Goal: Check status: Check status

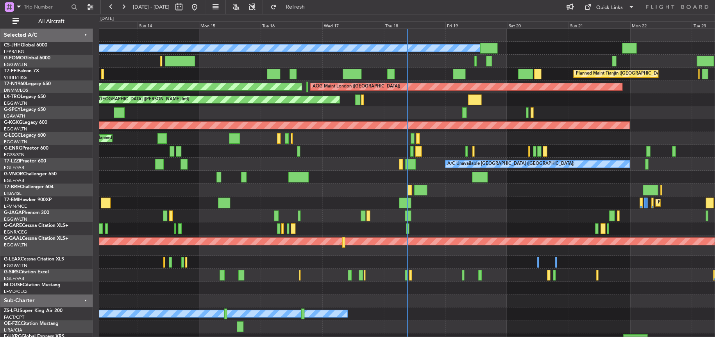
click at [367, 194] on div at bounding box center [407, 190] width 616 height 13
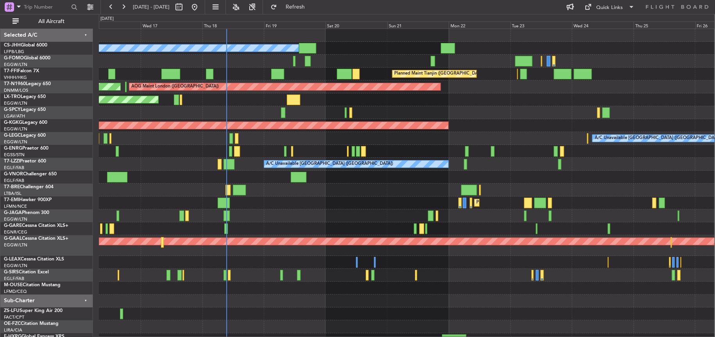
click at [218, 54] on div "Planned Maint [GEOGRAPHIC_DATA] ([GEOGRAPHIC_DATA]) Owner Planned Maint Tianjin…" at bounding box center [407, 187] width 616 height 317
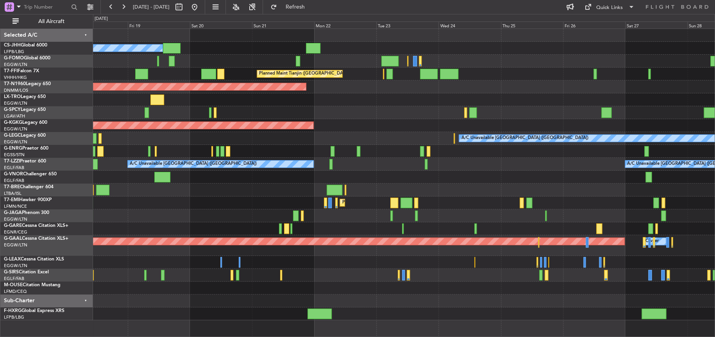
click at [342, 118] on div at bounding box center [404, 112] width 622 height 13
click at [331, 104] on div "Unplanned Maint [GEOGRAPHIC_DATA] ([PERSON_NAME] Intl)" at bounding box center [404, 99] width 622 height 13
click at [355, 95] on div "Unplanned Maint [GEOGRAPHIC_DATA] ([PERSON_NAME] Intl)" at bounding box center [404, 99] width 622 height 13
click at [335, 111] on div at bounding box center [404, 112] width 622 height 13
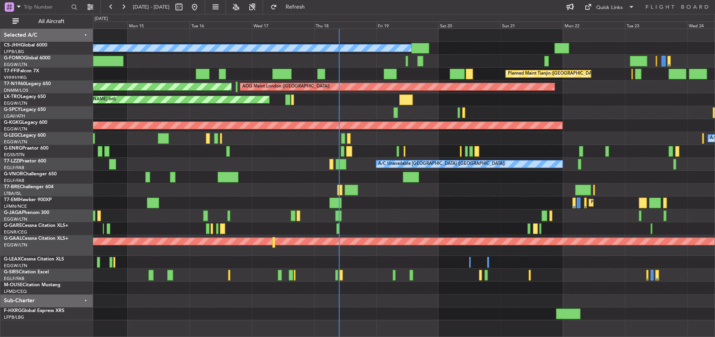
click at [607, 96] on div "Planned Maint [GEOGRAPHIC_DATA] ([GEOGRAPHIC_DATA]) Owner Planned Maint Tianjin…" at bounding box center [404, 175] width 622 height 292
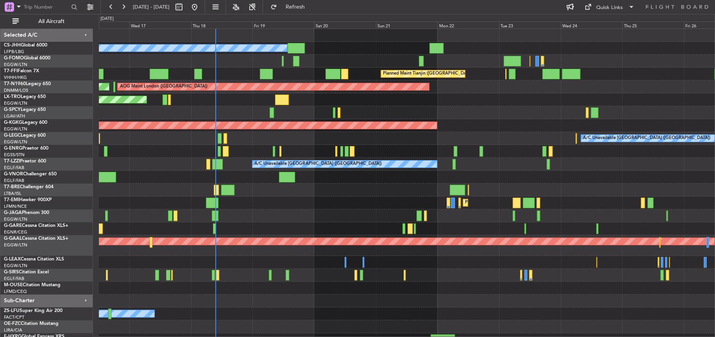
click at [308, 147] on div at bounding box center [407, 151] width 616 height 13
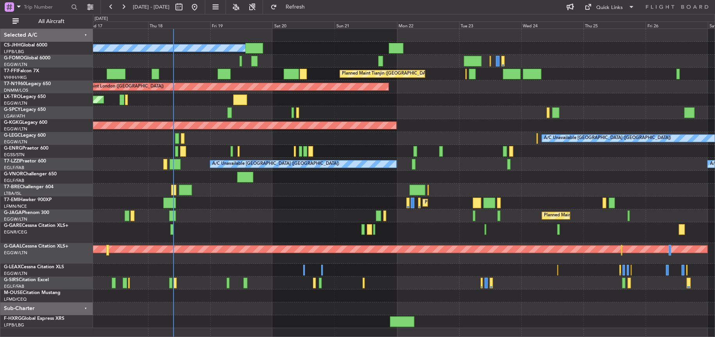
click at [447, 115] on div at bounding box center [404, 112] width 622 height 13
click at [501, 124] on div "AOG Maint [GEOGRAPHIC_DATA] (Ataturk)" at bounding box center [404, 125] width 622 height 13
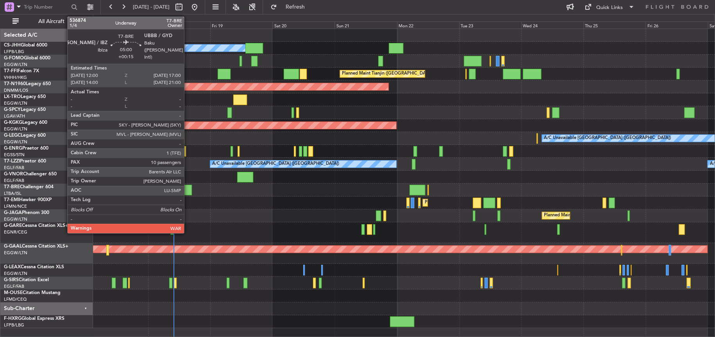
click at [188, 189] on div at bounding box center [185, 190] width 13 height 11
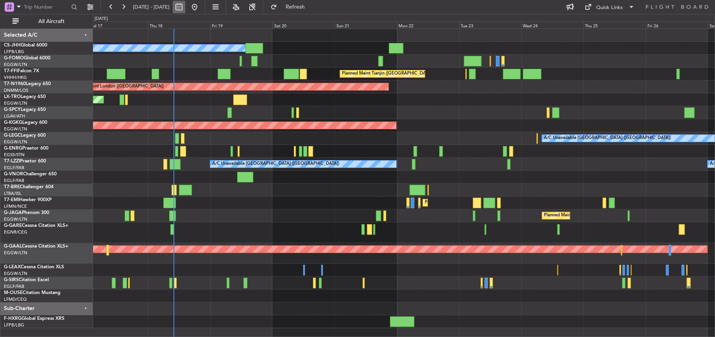
click at [185, 7] on button at bounding box center [179, 7] width 13 height 13
select select "9"
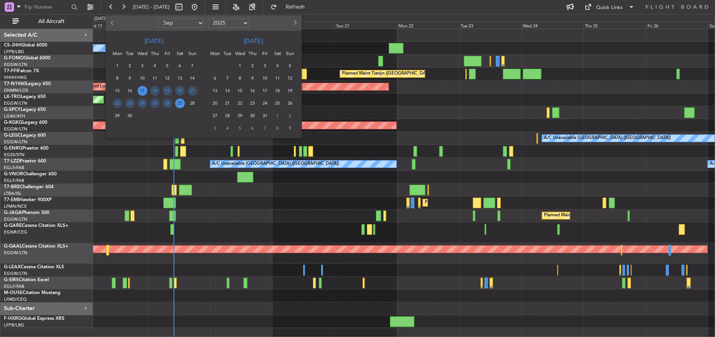
click at [245, 24] on select "2015 2016 2017 2018 2019 2020 2021 2022 2023 2024 2025 2026 2027 2028 2029 2030…" at bounding box center [228, 22] width 41 height 9
select select "2022"
click at [208, 18] on select "2015 2016 2017 2018 2019 2020 2021 2022 2023 2024 2025 2026 2027 2028 2029 2030…" at bounding box center [228, 22] width 41 height 9
click at [108, 23] on div at bounding box center [131, 23] width 51 height 13
click at [110, 23] on button "Previous month" at bounding box center [113, 23] width 9 height 13
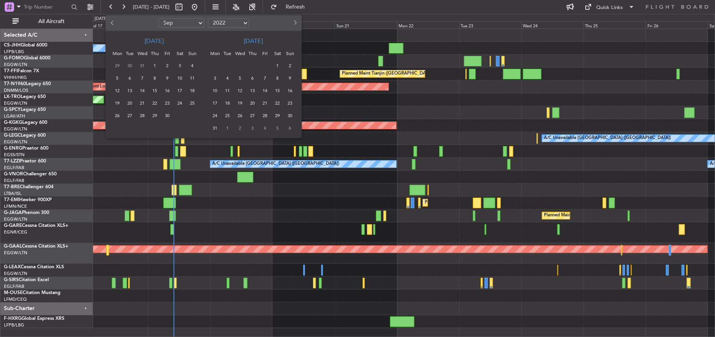
select select "8"
click at [156, 93] on span "18" at bounding box center [155, 91] width 10 height 10
click at [181, 93] on span "20" at bounding box center [180, 91] width 10 height 10
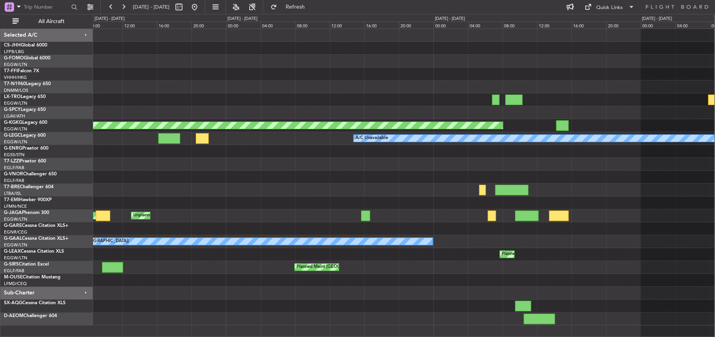
click at [335, 181] on div at bounding box center [403, 177] width 621 height 13
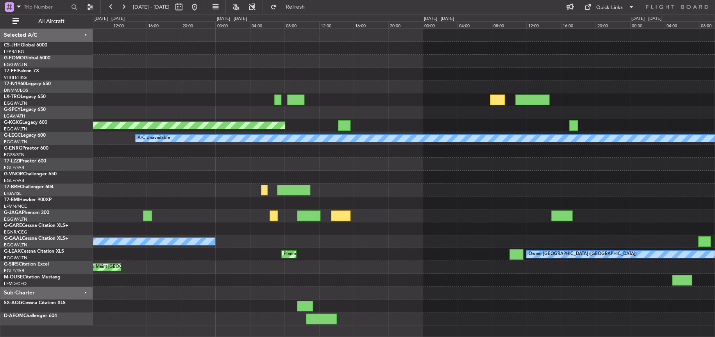
click at [143, 163] on div "Planned Maint Istanbul ([PERSON_NAME]) A/C Unavailable Owner [GEOGRAPHIC_DATA] …" at bounding box center [404, 177] width 622 height 297
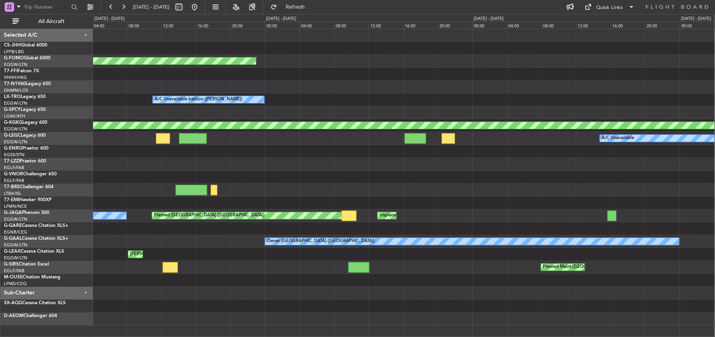
click at [715, 186] on html "[DATE] - [DATE] Refresh Quick Links All Aircraft Planned Maint Toronto ([PERSON…" at bounding box center [357, 168] width 715 height 337
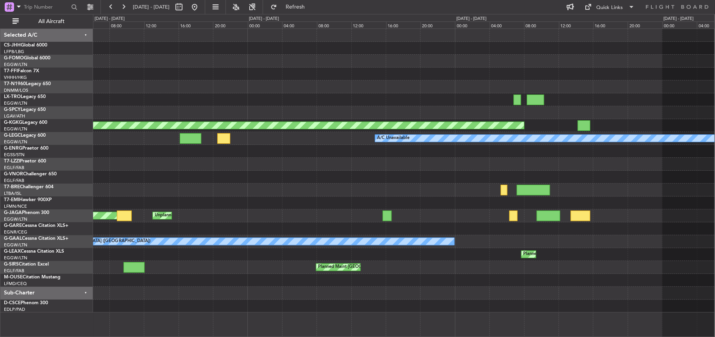
click at [225, 196] on div "Planned Maint Toronto ([PERSON_NAME] Intl) A/C Unavailable Iraklion ([PERSON_NA…" at bounding box center [403, 171] width 621 height 284
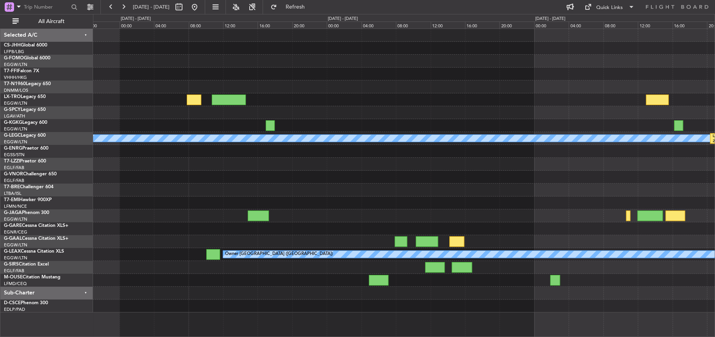
click at [21, 192] on div "Planned Maint Istanbul ([PERSON_NAME]) A/C Unavailable LFMN 20:25 Z OEJN 01:35 …" at bounding box center [357, 175] width 715 height 323
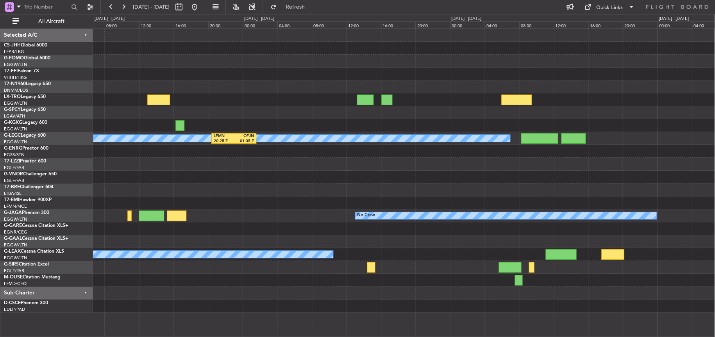
click at [12, 184] on div "Planned Maint [GEOGRAPHIC_DATA] ([GEOGRAPHIC_DATA]) A/C Unavailable LFMN 20:25 …" at bounding box center [357, 175] width 715 height 323
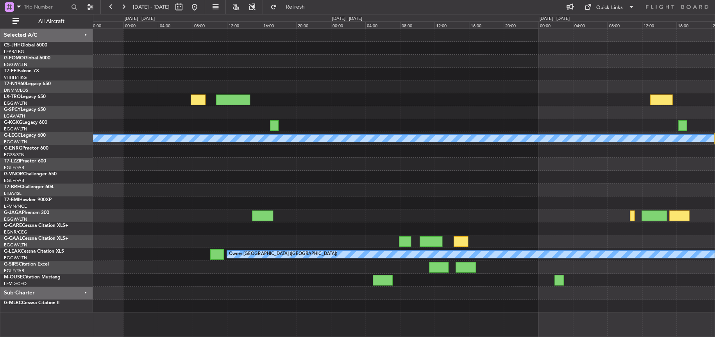
click at [710, 166] on div at bounding box center [404, 164] width 622 height 13
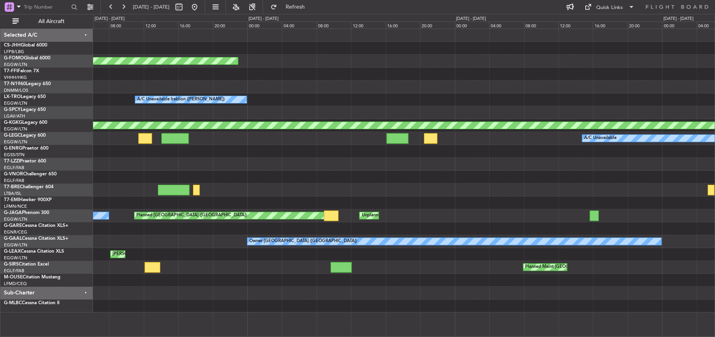
click at [715, 157] on html "[DATE] - [DATE] Refresh Quick Links All Aircraft Planned Maint Toronto ([PERSON…" at bounding box center [357, 168] width 715 height 337
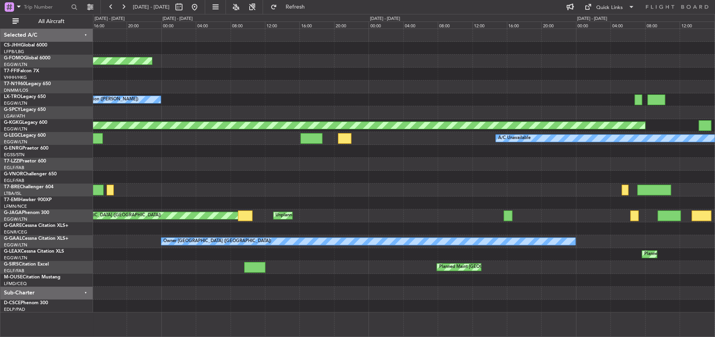
click at [268, 180] on div "Planned Maint Toronto ([PERSON_NAME] Intl) A/C Unavailable Iraklion ([PERSON_NA…" at bounding box center [404, 171] width 622 height 284
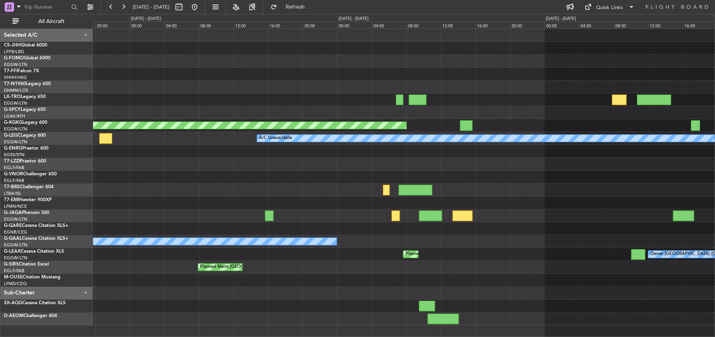
click at [289, 166] on div "Planned Maint Istanbul ([PERSON_NAME]) A/C Unavailable Unplanned Maint [GEOGRAP…" at bounding box center [404, 177] width 622 height 297
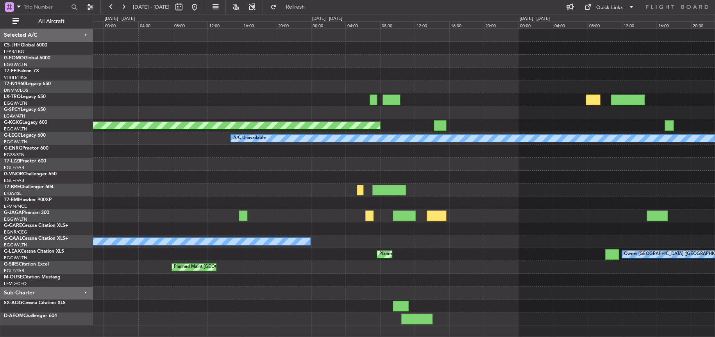
click at [231, 186] on div at bounding box center [404, 190] width 622 height 13
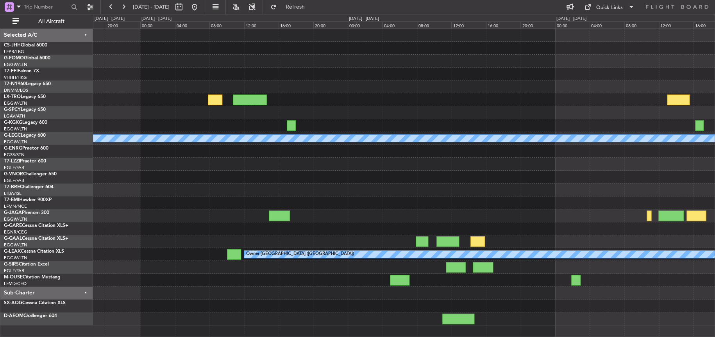
click at [281, 202] on div "Planned Maint Istanbul ([PERSON_NAME]) A/C Unavailable LFMN 20:25 Z OEJN 01:35 …" at bounding box center [404, 177] width 622 height 297
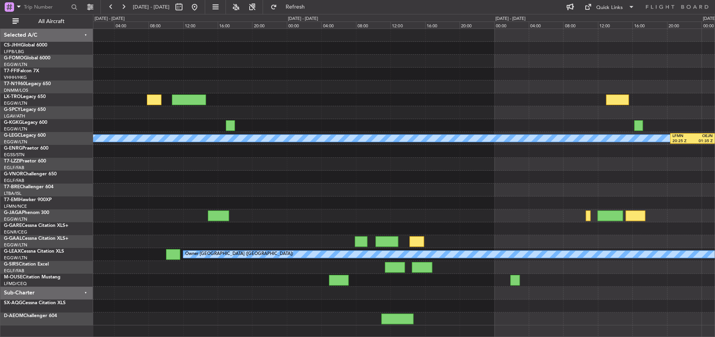
click at [111, 210] on div "Planned Maint Istanbul ([PERSON_NAME]) A/C Unavailable LFMN 20:25 Z OEJN 01:35 …" at bounding box center [404, 177] width 622 height 297
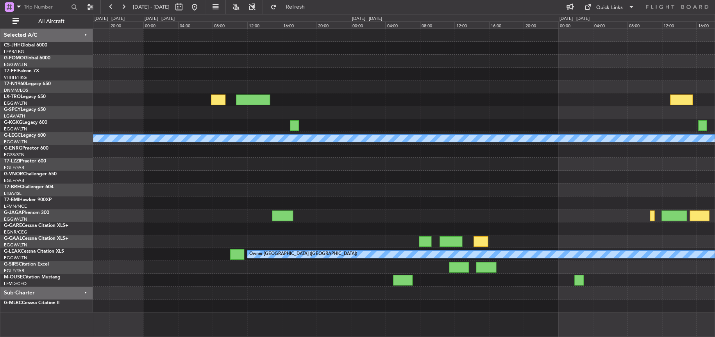
click at [555, 167] on div at bounding box center [404, 164] width 622 height 13
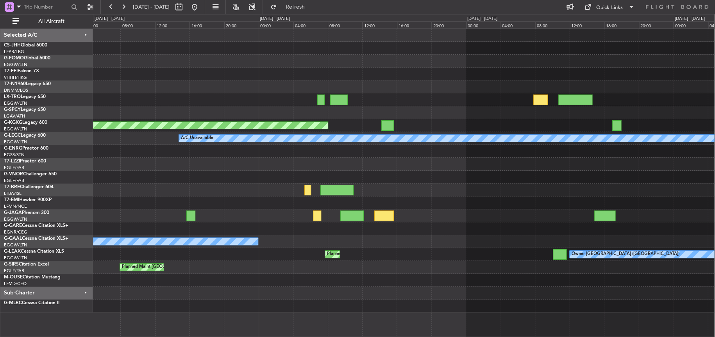
click at [715, 158] on html "[DATE] - [DATE] Refresh Quick Links All Aircraft Planned Maint [GEOGRAPHIC_DATA…" at bounding box center [357, 168] width 715 height 337
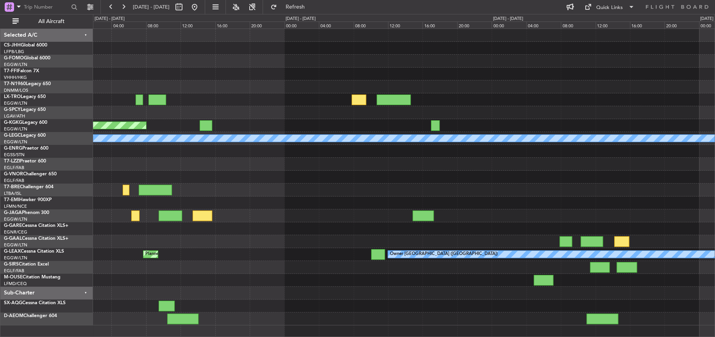
click at [331, 181] on div "Planned Maint Istanbul ([PERSON_NAME]) A/C Unavailable Owner [GEOGRAPHIC_DATA] …" at bounding box center [404, 177] width 622 height 297
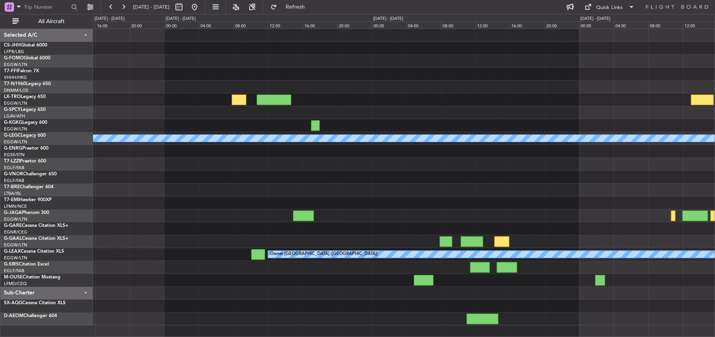
click at [352, 200] on div "Planned Maint Istanbul ([PERSON_NAME]) A/C Unavailable LFMN 20:25 Z OEJN 01:35 …" at bounding box center [404, 177] width 622 height 297
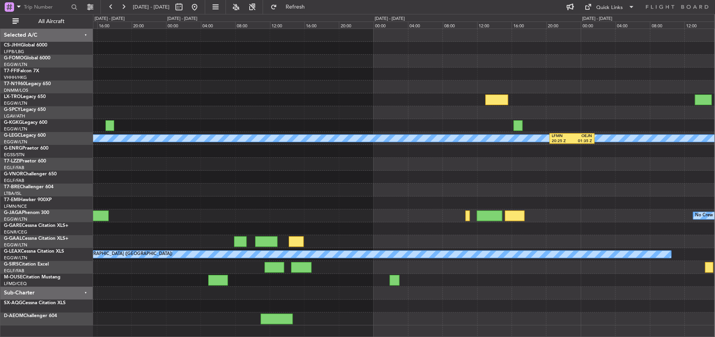
click at [330, 196] on div "A/C Unavailable LFMN 20:25 Z OEJN 01:35 Z No Crew Owner [GEOGRAPHIC_DATA] ([GEO…" at bounding box center [403, 177] width 621 height 297
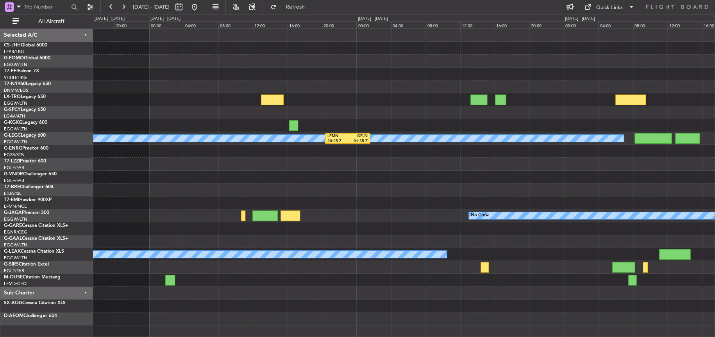
click at [363, 203] on div "A/C Unavailable LFMN 20:25 Z OEJN 01:35 Z Unplanned Maint [GEOGRAPHIC_DATA] ([G…" at bounding box center [404, 177] width 622 height 297
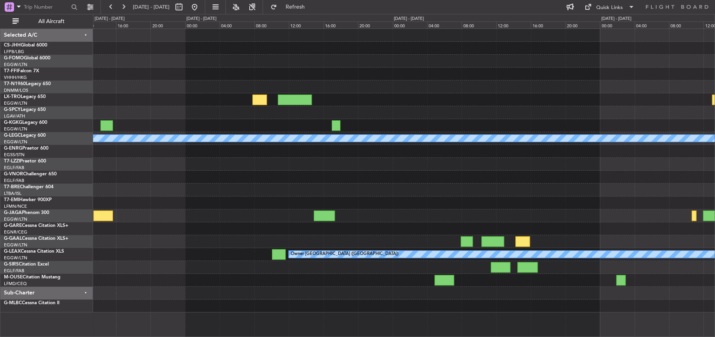
click at [715, 166] on html "[DATE] - [DATE] Refresh Quick Links All Aircraft Planned Maint [GEOGRAPHIC_DATA…" at bounding box center [357, 168] width 715 height 337
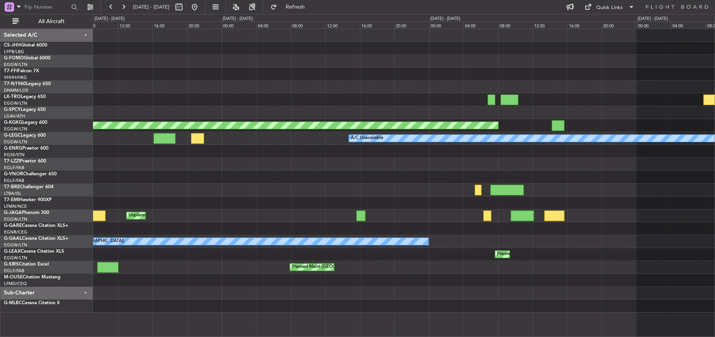
click at [715, 156] on html "[DATE] - [DATE] Refresh Quick Links All Aircraft Planned Maint Toronto ([PERSON…" at bounding box center [357, 168] width 715 height 337
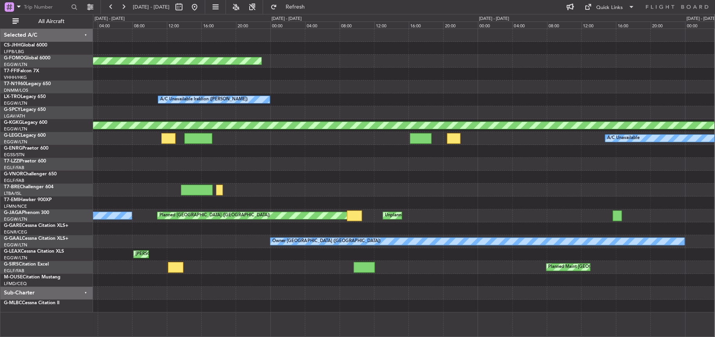
click at [466, 179] on div "Planned Maint Toronto ([PERSON_NAME] Intl) A/C Unavailable Iraklion ([PERSON_NA…" at bounding box center [403, 171] width 621 height 284
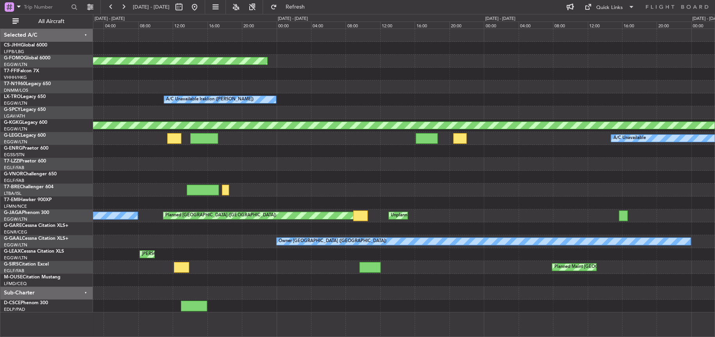
click at [315, 158] on div at bounding box center [404, 164] width 622 height 13
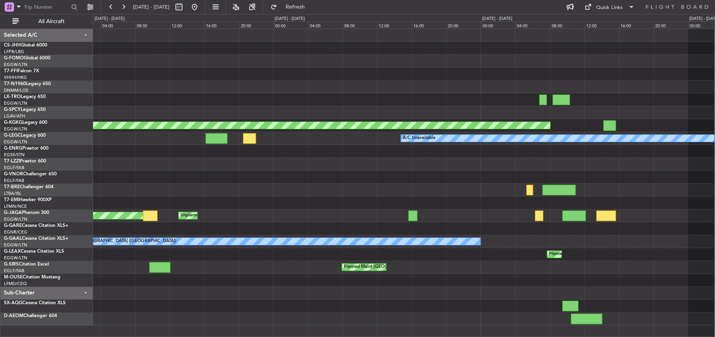
click at [163, 141] on div "A/C Unavailable" at bounding box center [403, 138] width 621 height 13
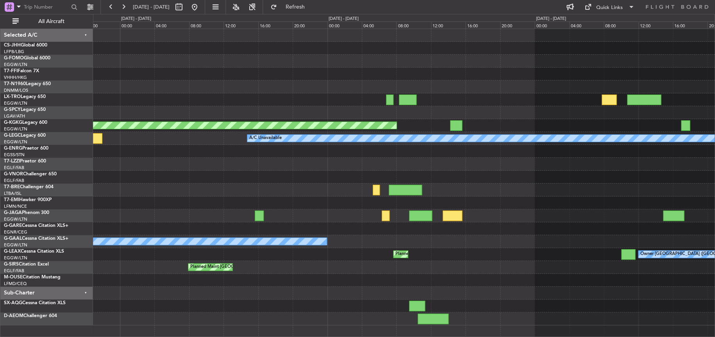
click at [218, 173] on div "Planned Maint Istanbul ([PERSON_NAME]) A/C Unavailable Unplanned Maint [GEOGRAP…" at bounding box center [404, 177] width 622 height 297
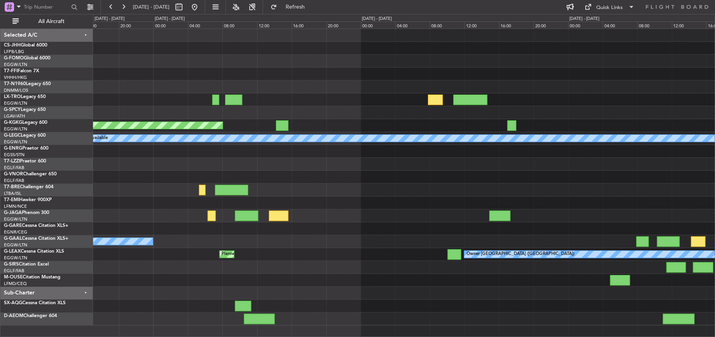
click at [145, 186] on div at bounding box center [404, 190] width 622 height 13
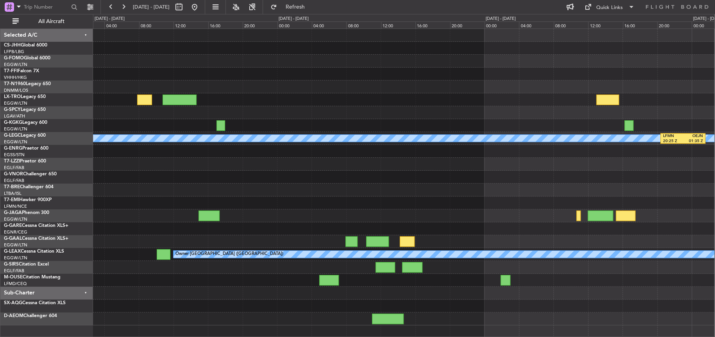
click at [161, 128] on div "A/C Unavailable LFMN 20:25 Z OEJN 01:35 Z No Crew Owner [GEOGRAPHIC_DATA] ([GEO…" at bounding box center [403, 177] width 621 height 297
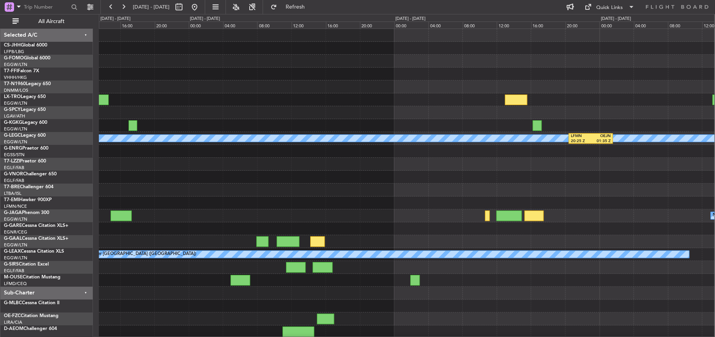
click at [453, 196] on div "A/C Unavailable LFMN 20:25 Z OEJN 01:35 Z No Crew Owner [GEOGRAPHIC_DATA] ([GEO…" at bounding box center [407, 184] width 616 height 310
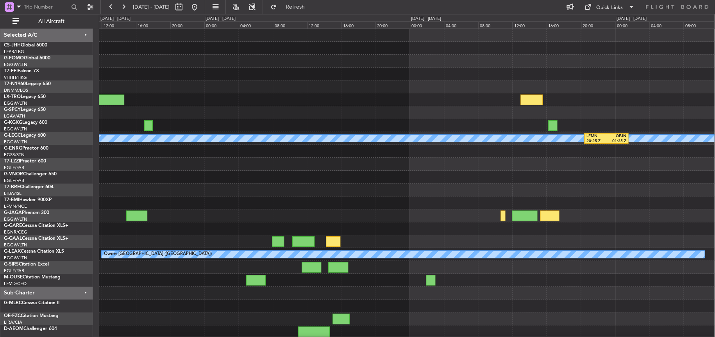
click at [535, 211] on div "A/C Unavailable LFMN 20:25 Z OEJN 01:35 Z No Crew Owner [GEOGRAPHIC_DATA] ([GEO…" at bounding box center [407, 184] width 616 height 310
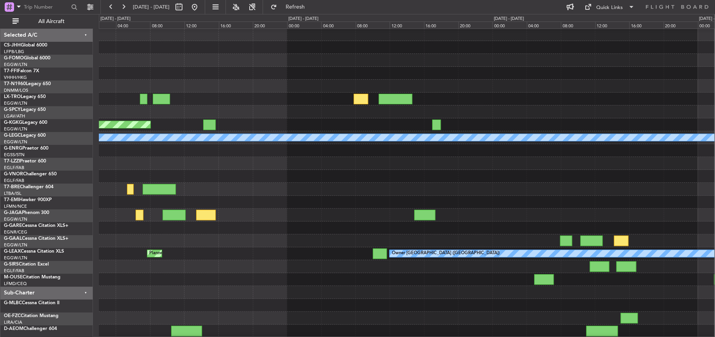
scroll to position [0, 0]
click at [488, 206] on div "Planned Maint Istanbul ([PERSON_NAME]) A/C Unavailable Owner [GEOGRAPHIC_DATA] …" at bounding box center [407, 183] width 616 height 310
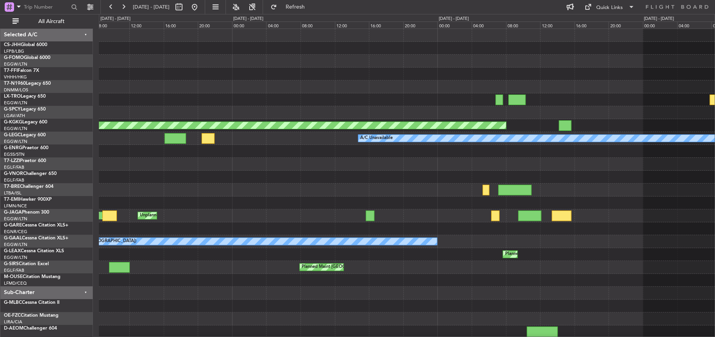
scroll to position [0, 0]
click at [483, 188] on div "Planned Maint Toronto ([PERSON_NAME] Intl) A/C Unavailable Iraklion ([PERSON_NA…" at bounding box center [407, 184] width 616 height 310
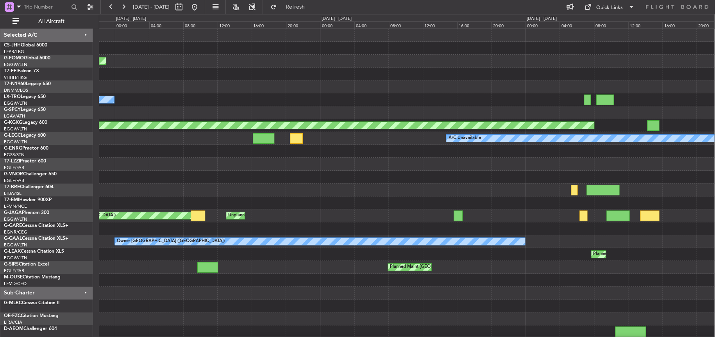
click at [489, 140] on div "Planned Maint Toronto ([PERSON_NAME] Intl) A/C Unavailable Iraklion ([PERSON_NA…" at bounding box center [407, 184] width 616 height 310
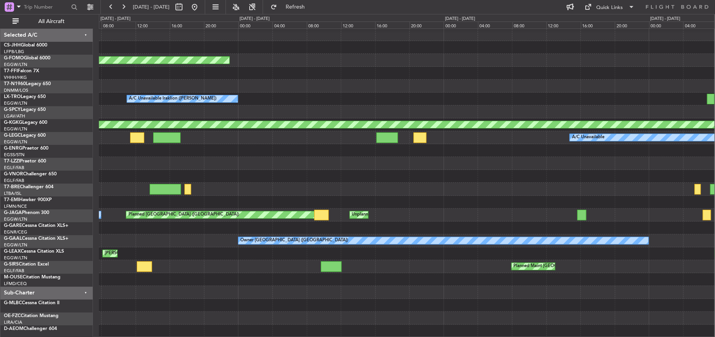
click at [298, 166] on div "Planned Maint Toronto ([PERSON_NAME] Intl) A/C Unavailable Iraklion ([PERSON_NA…" at bounding box center [407, 183] width 616 height 310
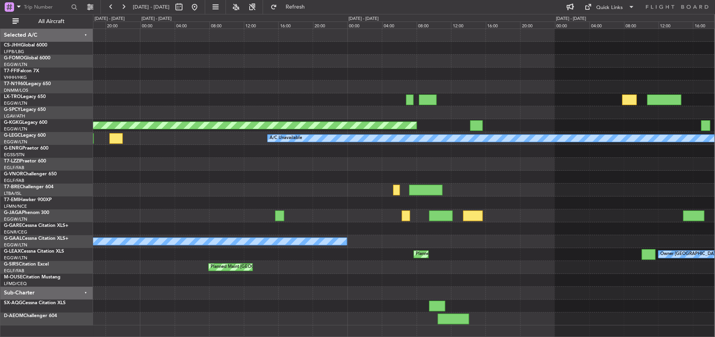
click at [271, 164] on div at bounding box center [403, 164] width 621 height 13
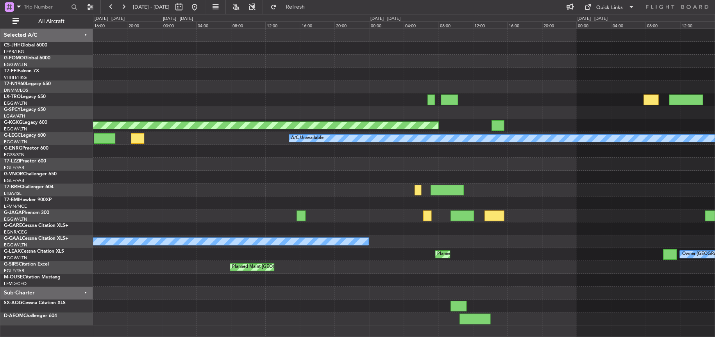
click at [358, 158] on div at bounding box center [404, 164] width 622 height 13
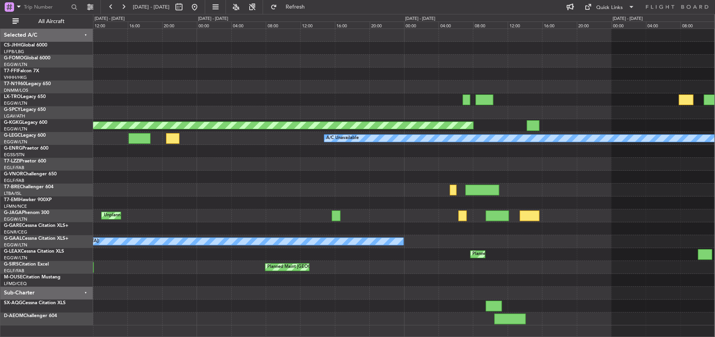
click at [369, 174] on div "Planned Maint Toronto ([PERSON_NAME] Intl) A/C Unavailable Iraklion ([PERSON_NA…" at bounding box center [403, 177] width 621 height 297
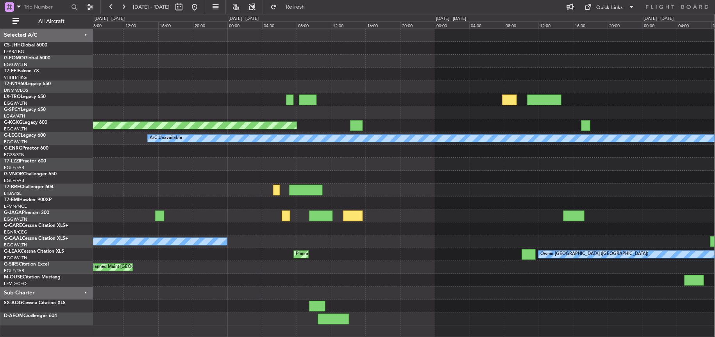
click at [568, 163] on div "Planned Maint Istanbul ([PERSON_NAME]) A/C Unavailable Unplanned Maint [GEOGRAP…" at bounding box center [403, 177] width 621 height 297
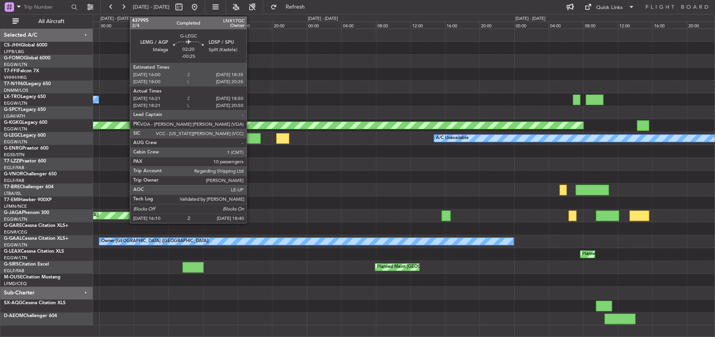
click at [251, 143] on div at bounding box center [250, 138] width 22 height 11
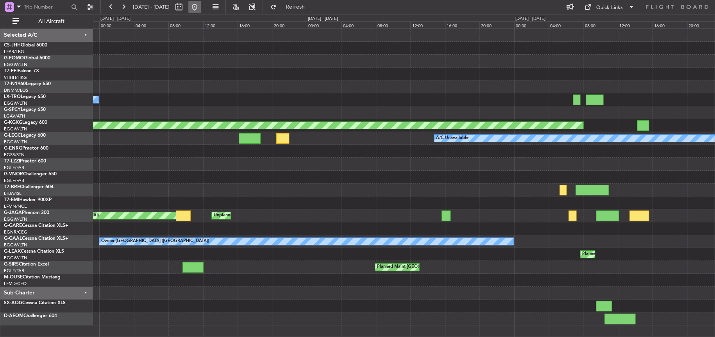
click at [201, 2] on button at bounding box center [194, 7] width 13 height 13
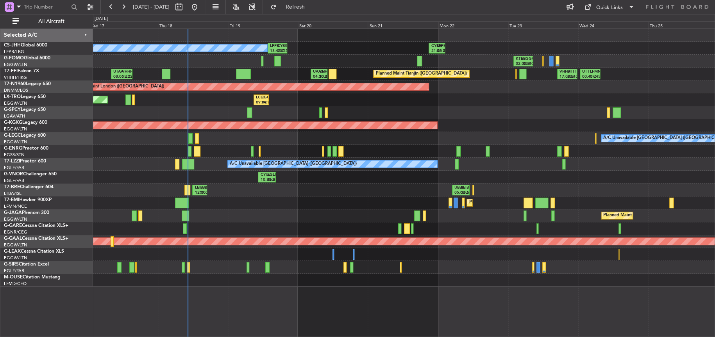
click at [285, 202] on div "Planned Maint [GEOGRAPHIC_DATA] ([GEOGRAPHIC_DATA]) Owner LFPB 13:45 Z CYBG 20:…" at bounding box center [404, 158] width 622 height 258
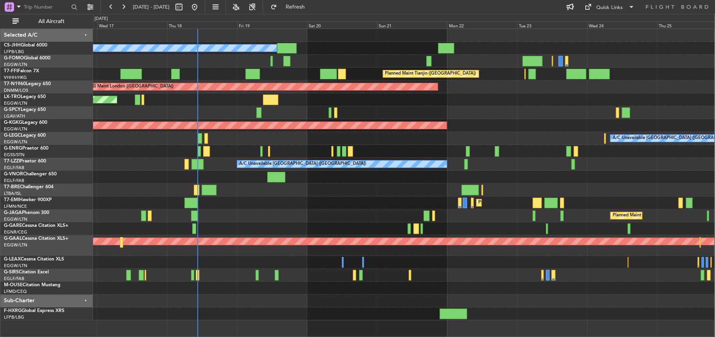
click at [417, 109] on div "Planned Maint [GEOGRAPHIC_DATA] ([GEOGRAPHIC_DATA]) Owner Planned Maint Tianjin…" at bounding box center [403, 175] width 621 height 292
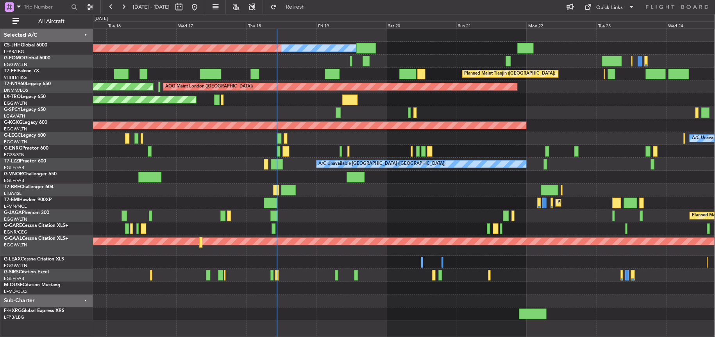
click at [509, 150] on div at bounding box center [403, 151] width 621 height 13
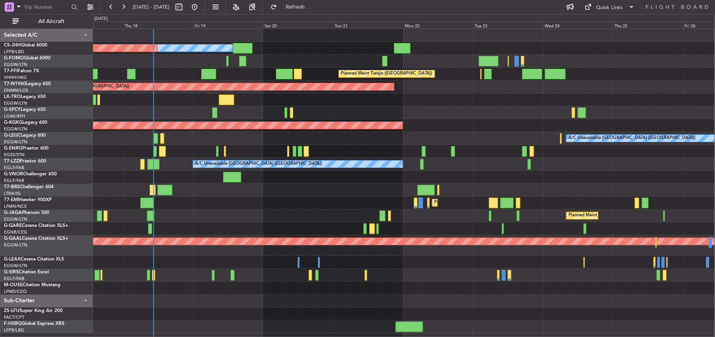
click at [480, 149] on div "Owner Planned Maint [GEOGRAPHIC_DATA] ([GEOGRAPHIC_DATA]) Planned Maint Tianjin…" at bounding box center [403, 181] width 621 height 304
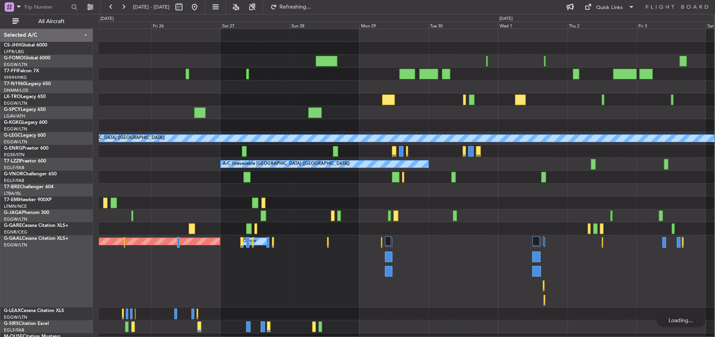
click at [417, 172] on div at bounding box center [407, 177] width 616 height 13
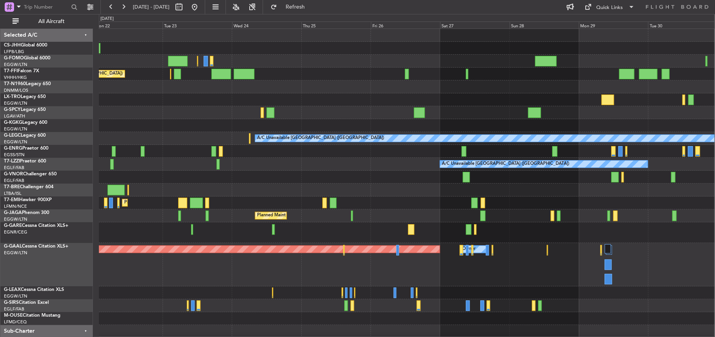
click at [499, 177] on div at bounding box center [407, 177] width 616 height 13
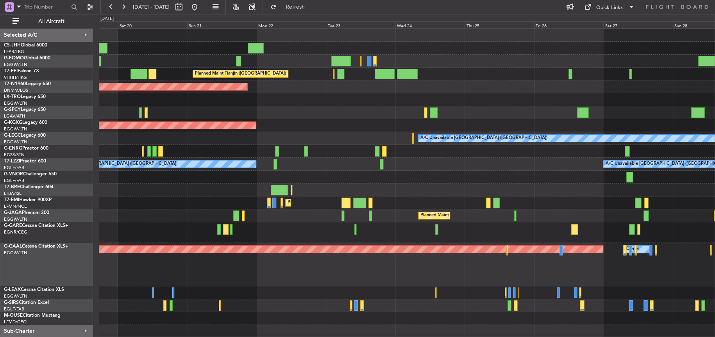
click at [266, 115] on div at bounding box center [407, 112] width 616 height 13
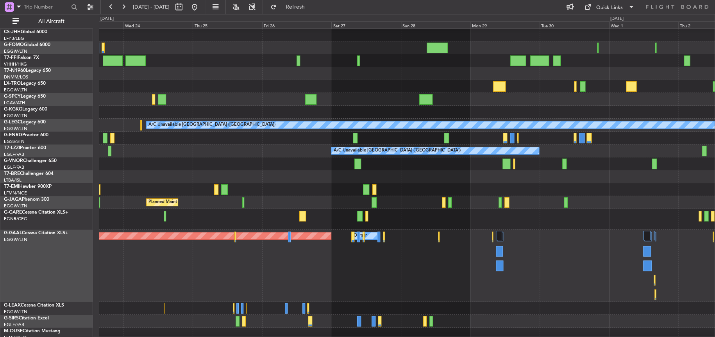
scroll to position [42, 0]
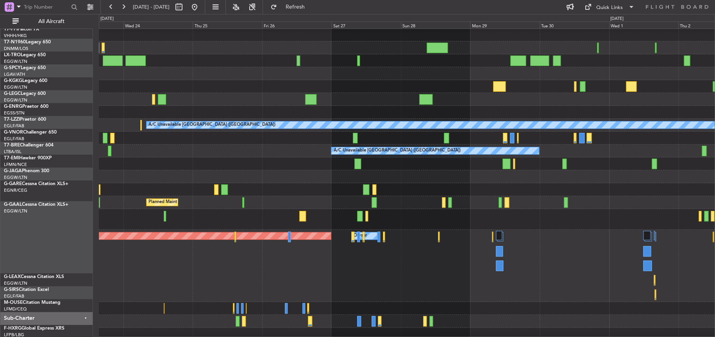
click at [363, 243] on div "Planned Maint Dusseldorf Owner Owner" at bounding box center [407, 266] width 616 height 72
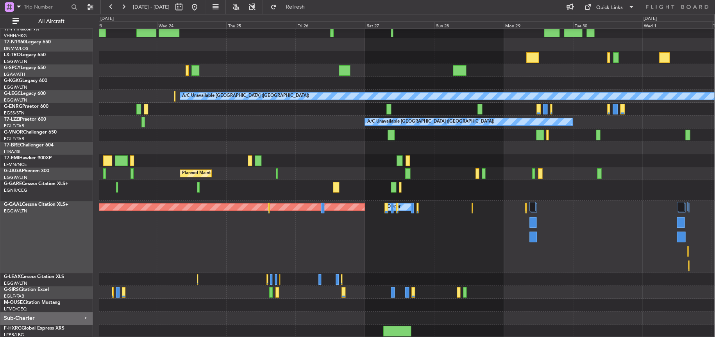
click at [340, 280] on div "Planned Maint Tianjin ([GEOGRAPHIC_DATA]) AOG Maint [GEOGRAPHIC_DATA] ([GEOGRAP…" at bounding box center [407, 162] width 616 height 351
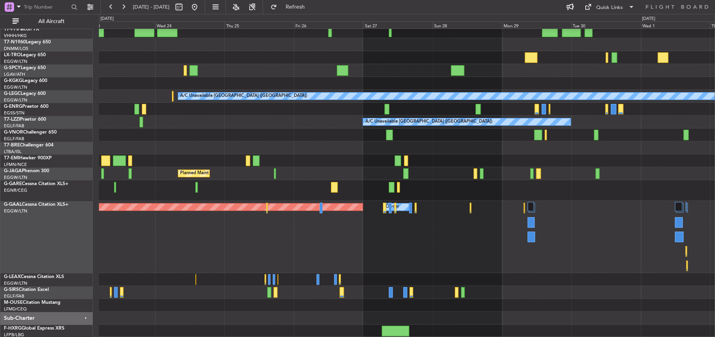
click at [401, 202] on div "Planned Maint Dusseldorf Owner Owner" at bounding box center [407, 237] width 616 height 72
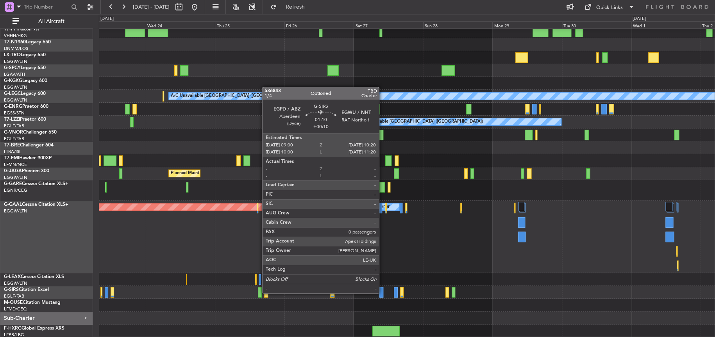
click at [383, 292] on div at bounding box center [381, 292] width 4 height 11
